Goal: Information Seeking & Learning: Find specific fact

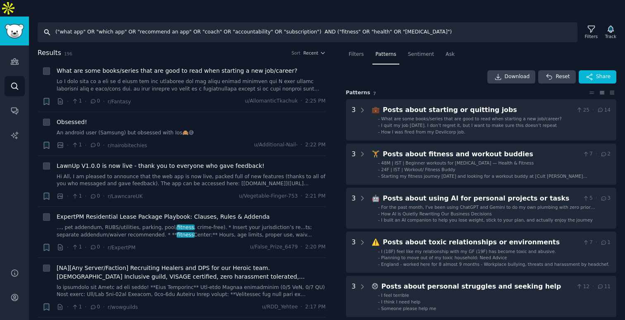
click at [234, 22] on input "("what app" OR "which app" OR "recommend an app" OR "coach" OR "accountability"…" at bounding box center [308, 32] width 540 height 20
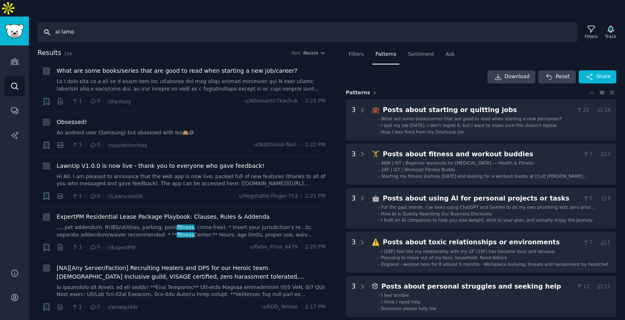
type input "ai lamo"
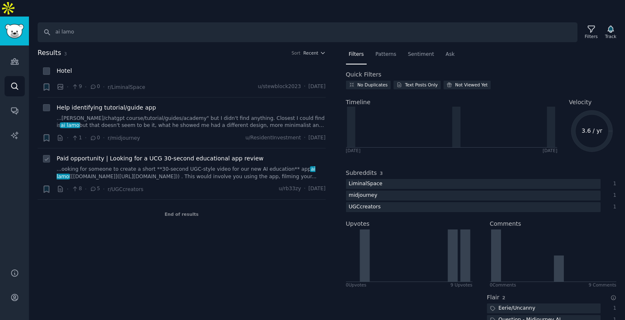
click at [202, 166] on link "...ooking for someone to create a short **30-second UGC-style video for our new…" at bounding box center [191, 173] width 269 height 14
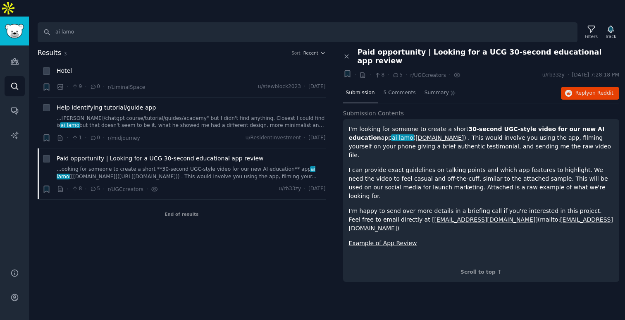
click at [416, 134] on link "[DOMAIN_NAME]" at bounding box center [440, 137] width 48 height 7
click at [424, 158] on div "I'm looking for someone to create a short 30-second UGC-style video for our new…" at bounding box center [481, 194] width 265 height 138
click at [472, 166] on p "I can provide exact guidelines on talking points and which app features to high…" at bounding box center [481, 183] width 265 height 35
click at [402, 84] on div "5 Comments" at bounding box center [400, 94] width 38 height 20
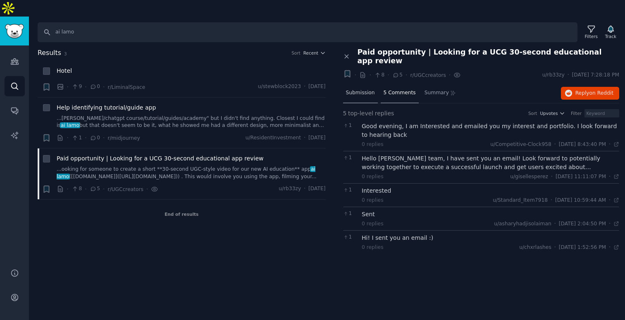
click at [359, 89] on span "Submission" at bounding box center [360, 92] width 29 height 7
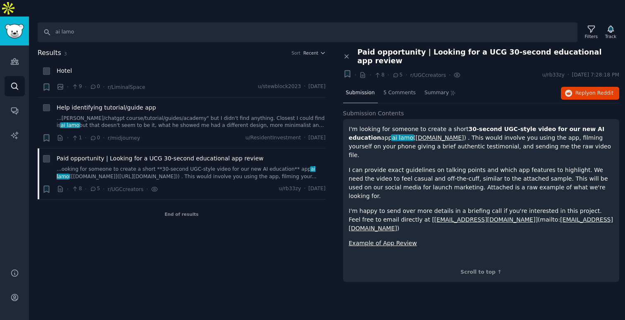
click at [388, 128] on div "I'm looking for someone to create a short 30-second UGC-style video for our new…" at bounding box center [481, 194] width 265 height 138
click at [171, 83] on div "· 9 · 0 · r/LiminalSpace u/stewblock2023 · [DATE]" at bounding box center [191, 87] width 269 height 9
click at [581, 90] on span "Reply on Reddit" at bounding box center [595, 93] width 38 height 7
